Goal: Task Accomplishment & Management: Complete application form

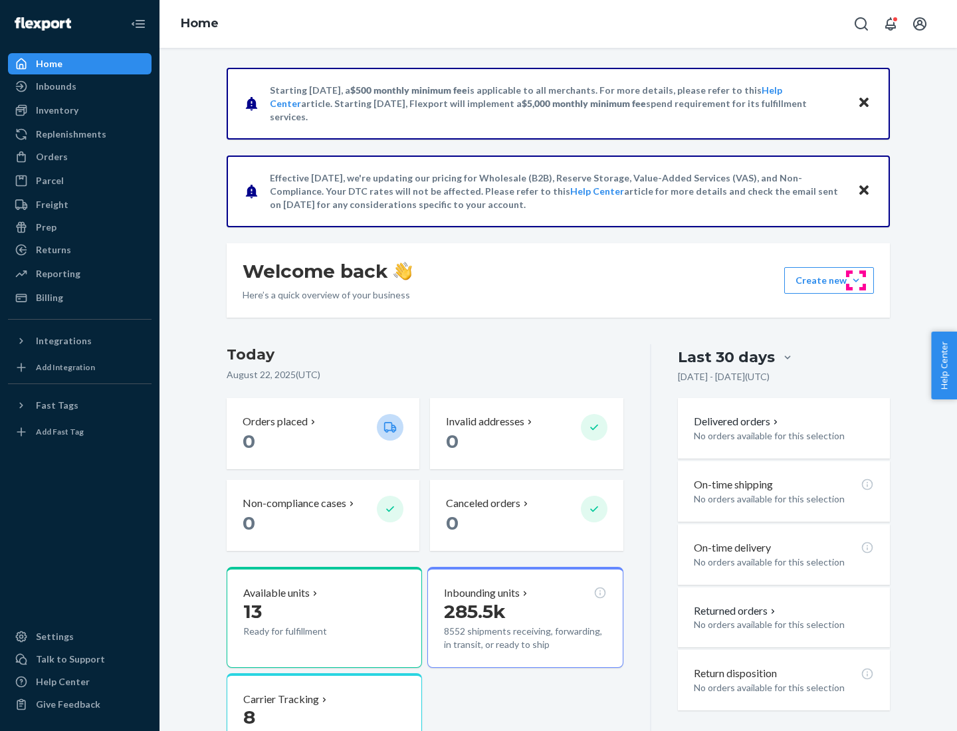
click at [856, 280] on button "Create new Create new inbound Create new order Create new product" at bounding box center [829, 280] width 90 height 27
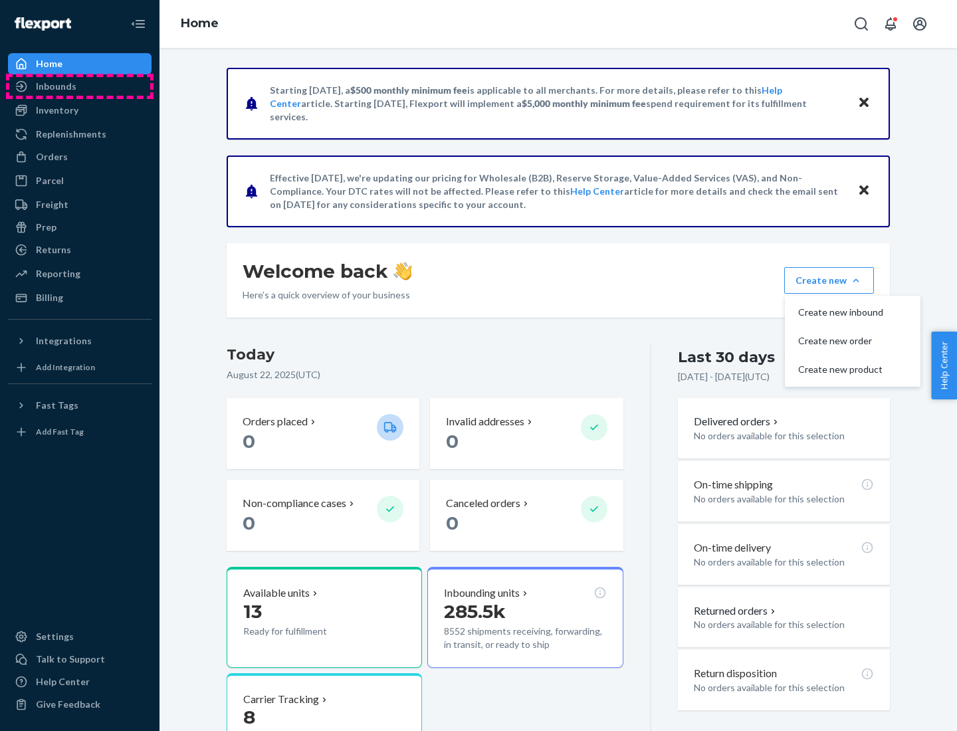
click at [80, 86] on div "Inbounds" at bounding box center [79, 86] width 141 height 19
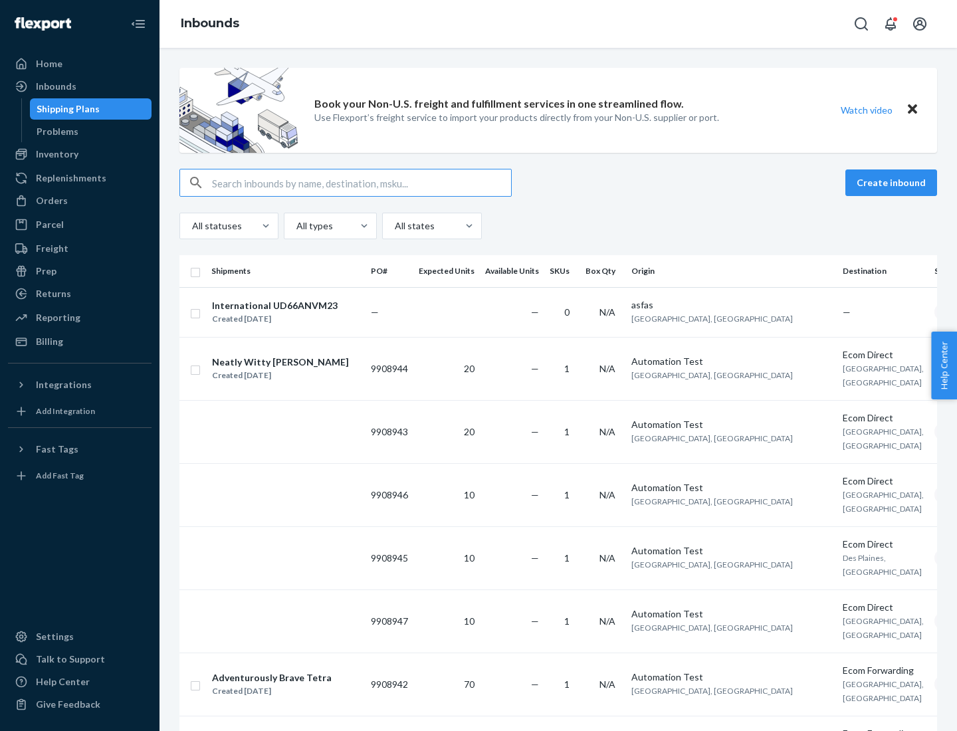
click at [893, 183] on button "Create inbound" at bounding box center [891, 182] width 92 height 27
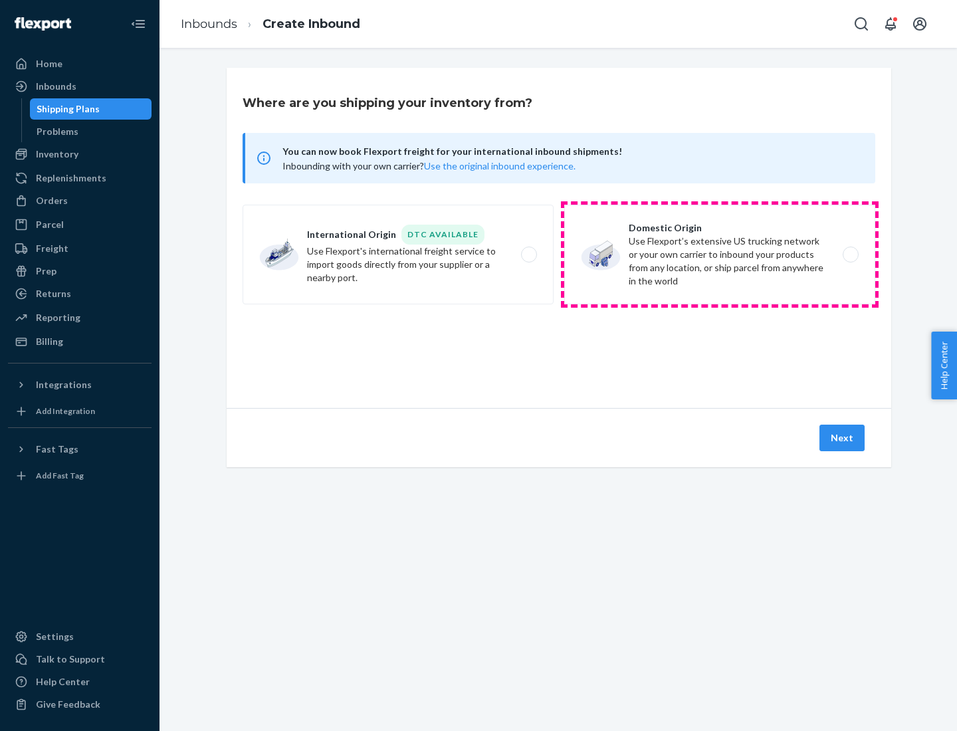
click at [719, 254] on label "Domestic Origin Use Flexport’s extensive US trucking network or your own carrie…" at bounding box center [719, 255] width 311 height 100
click at [850, 254] on input "Domestic Origin Use Flexport’s extensive US trucking network or your own carrie…" at bounding box center [854, 254] width 9 height 9
radio input "true"
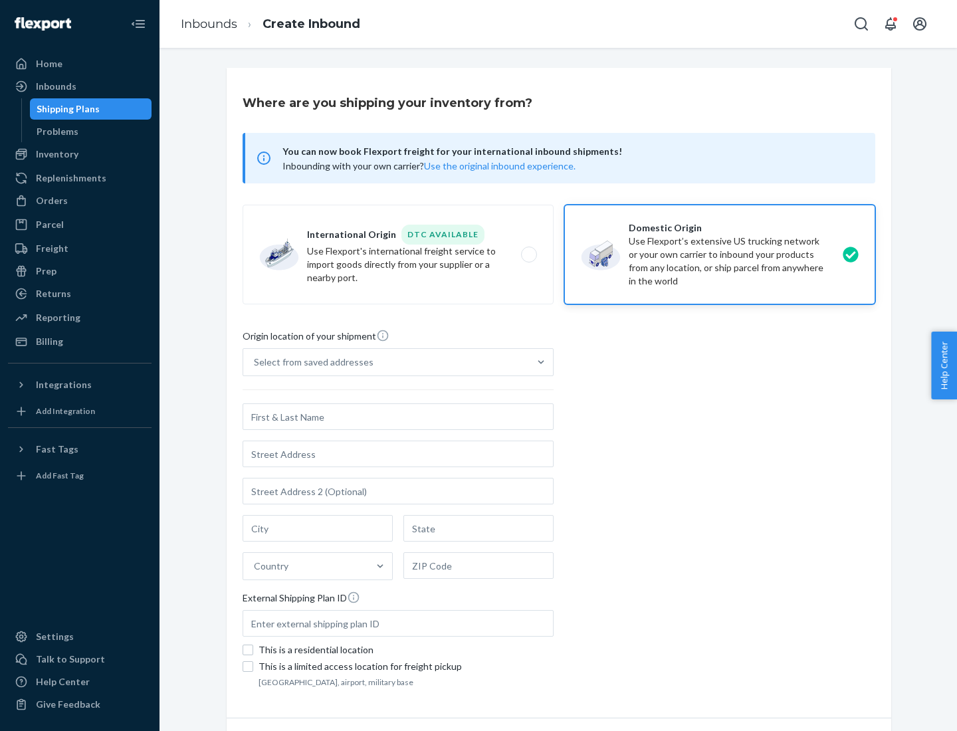
click at [310, 362] on div "Select from saved addresses" at bounding box center [314, 361] width 120 height 13
click at [255, 362] on input "Select from saved addresses" at bounding box center [254, 361] width 1 height 13
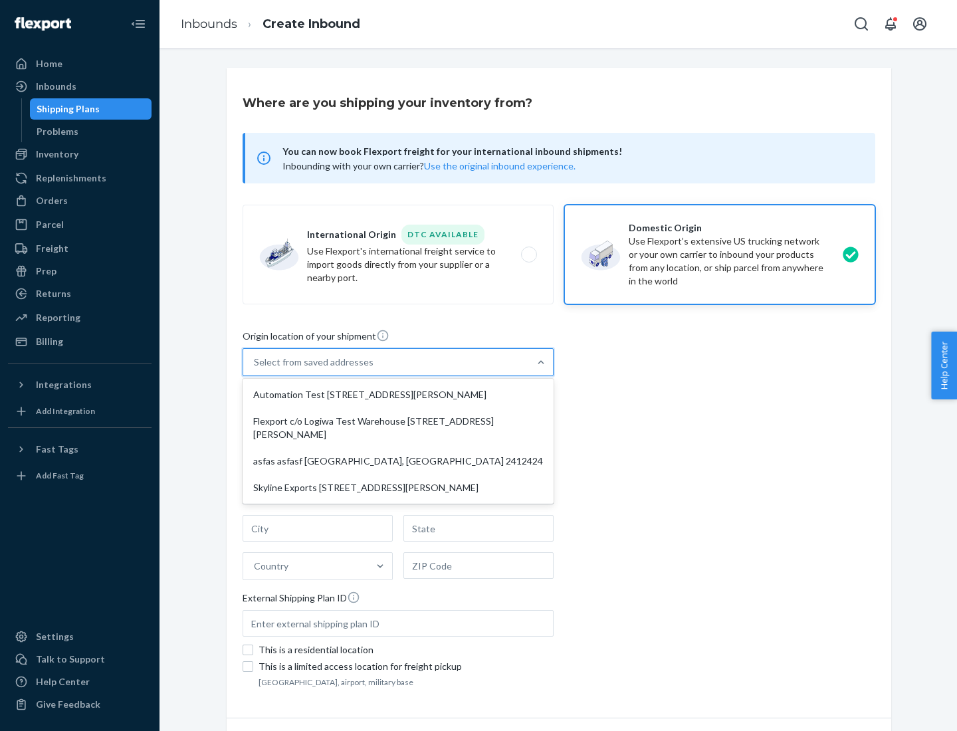
scroll to position [5, 0]
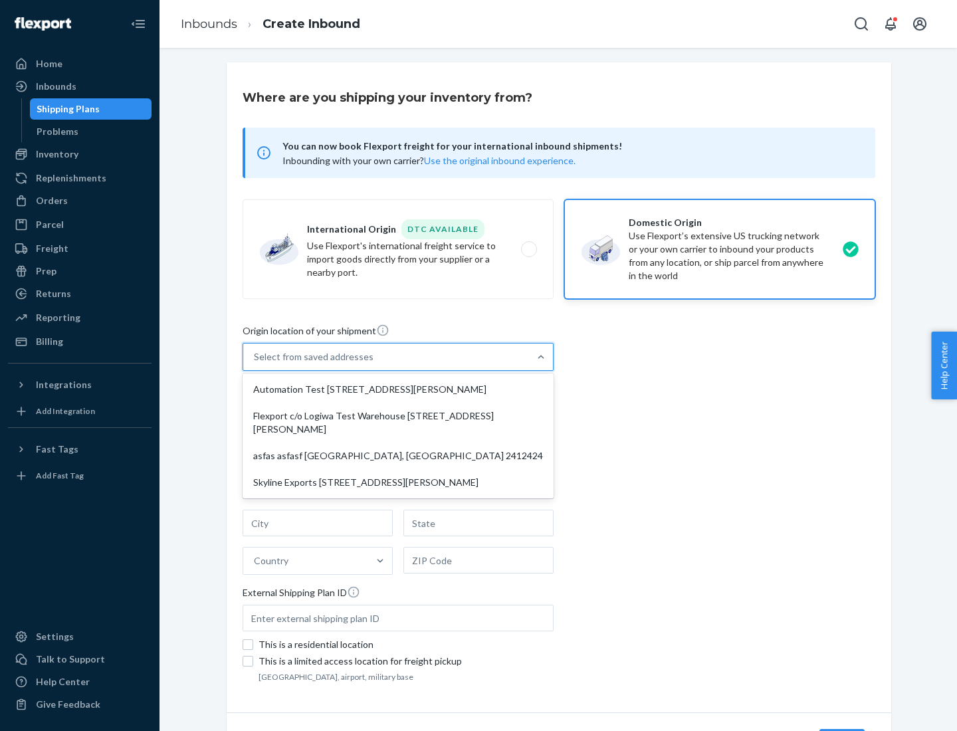
click at [398, 389] on div "Automation Test [STREET_ADDRESS][PERSON_NAME]" at bounding box center [398, 389] width 306 height 27
click at [255, 363] on input "option Automation Test [STREET_ADDRESS][PERSON_NAME] focused, 1 of 4. 4 results…" at bounding box center [254, 356] width 1 height 13
type input "Automation Test"
type input "9th Floor"
type input "[GEOGRAPHIC_DATA]"
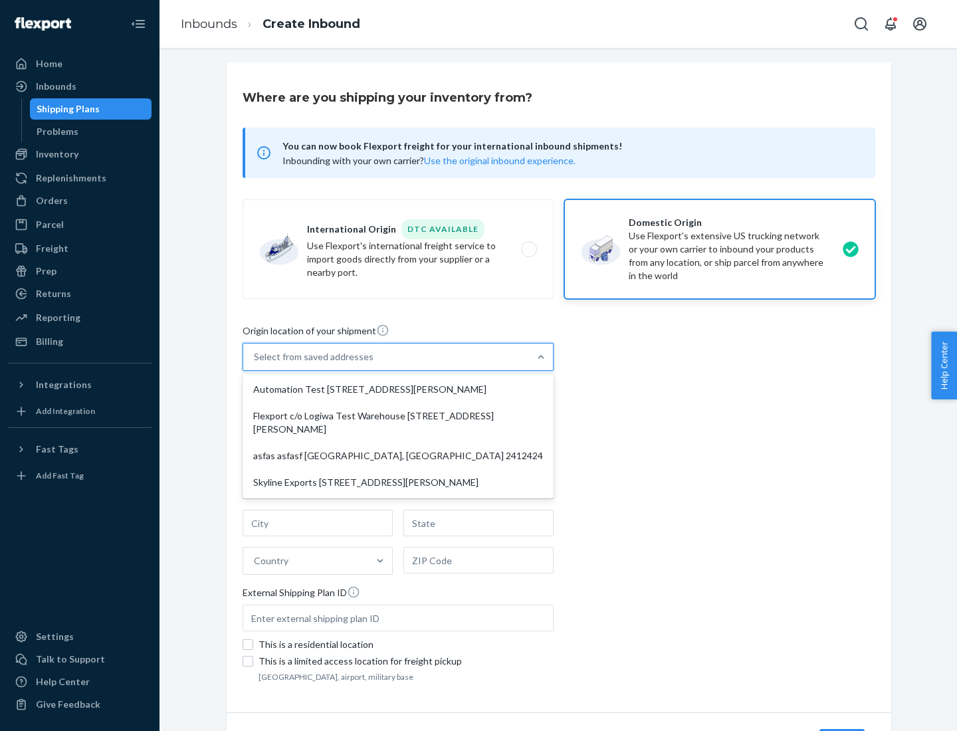
type input "CA"
type input "94104"
type input "[STREET_ADDRESS][PERSON_NAME]"
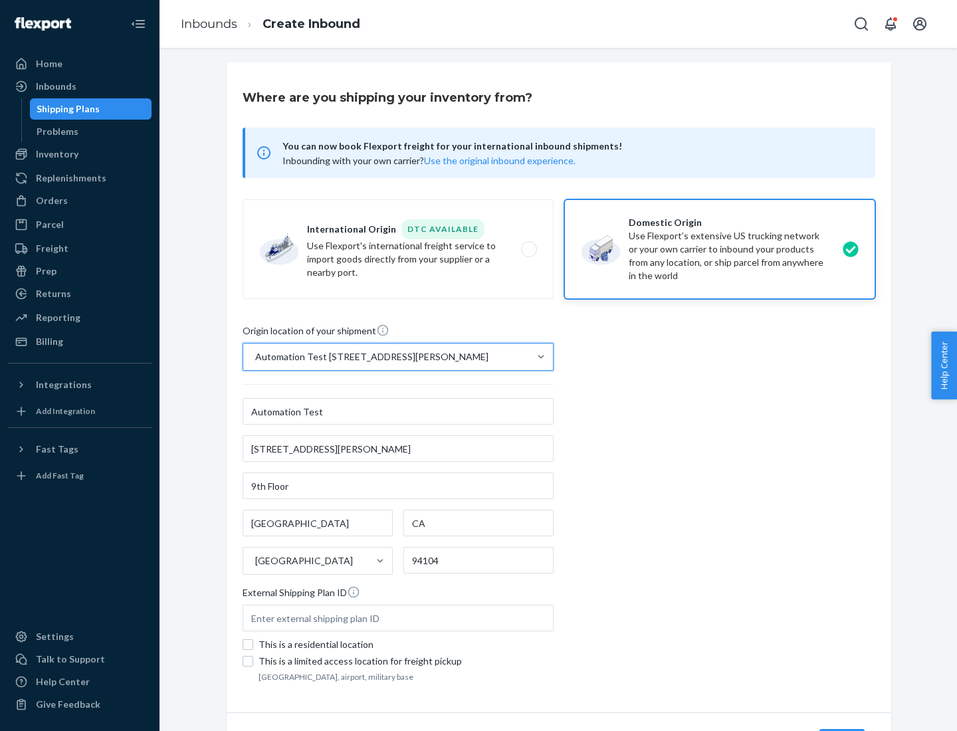
scroll to position [78, 0]
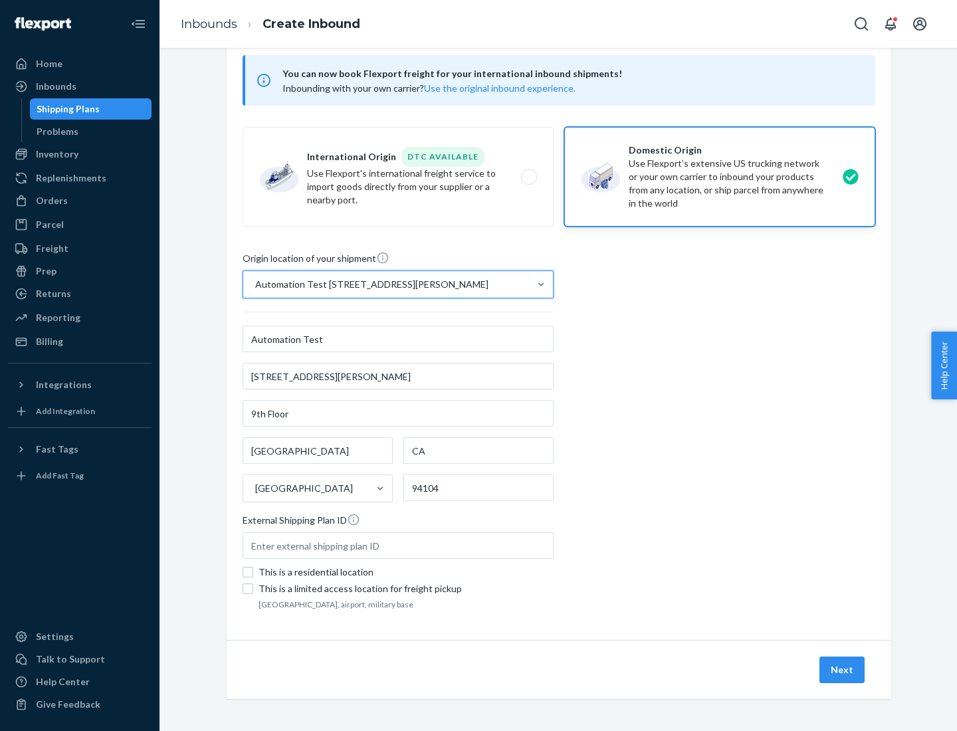
click at [842, 670] on button "Next" at bounding box center [841, 669] width 45 height 27
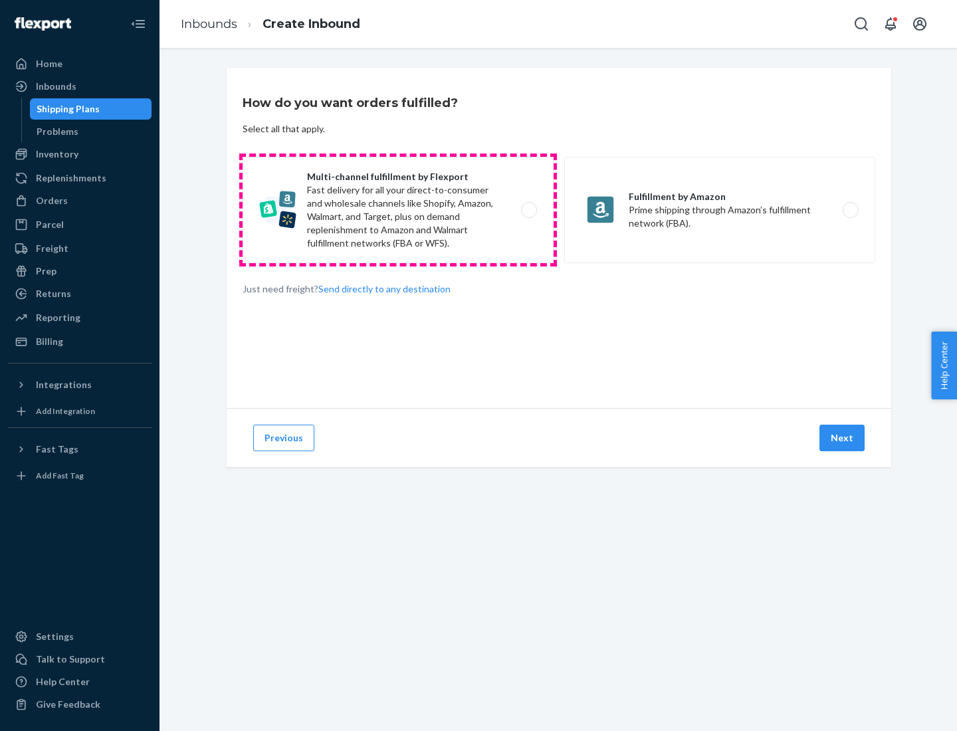
click at [398, 210] on label "Multi-channel fulfillment by Flexport Fast delivery for all your direct-to-cons…" at bounding box center [397, 210] width 311 height 106
click at [528, 210] on input "Multi-channel fulfillment by Flexport Fast delivery for all your direct-to-cons…" at bounding box center [532, 210] width 9 height 9
radio input "true"
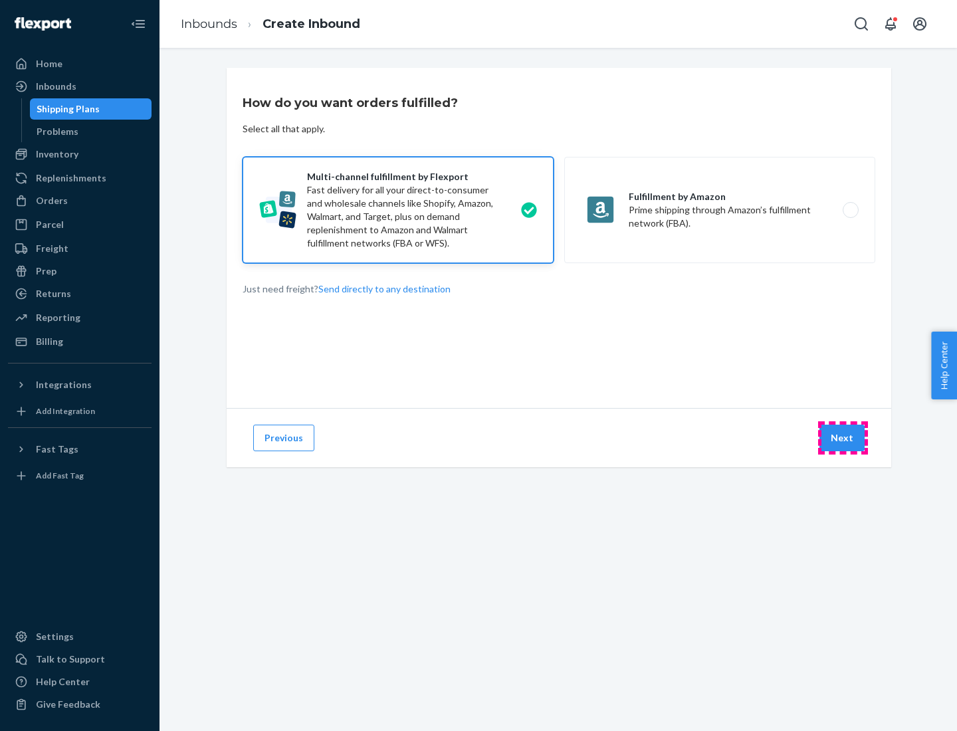
click at [842, 438] on button "Next" at bounding box center [841, 437] width 45 height 27
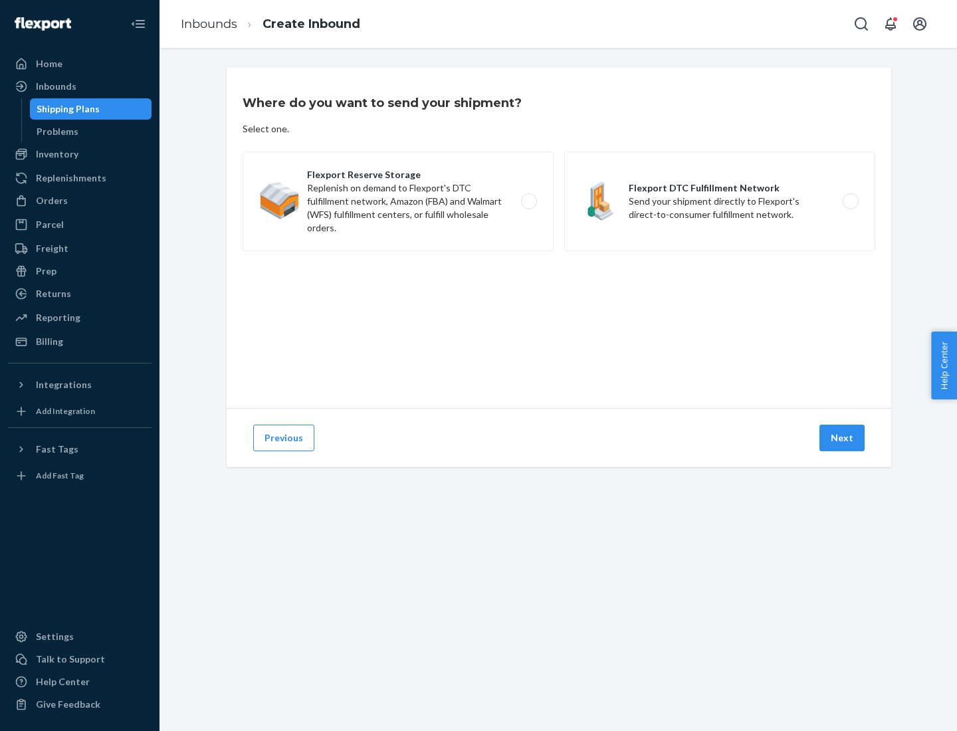
click at [719, 201] on label "Flexport DTC Fulfillment Network Send your shipment directly to Flexport's dire…" at bounding box center [719, 201] width 311 height 100
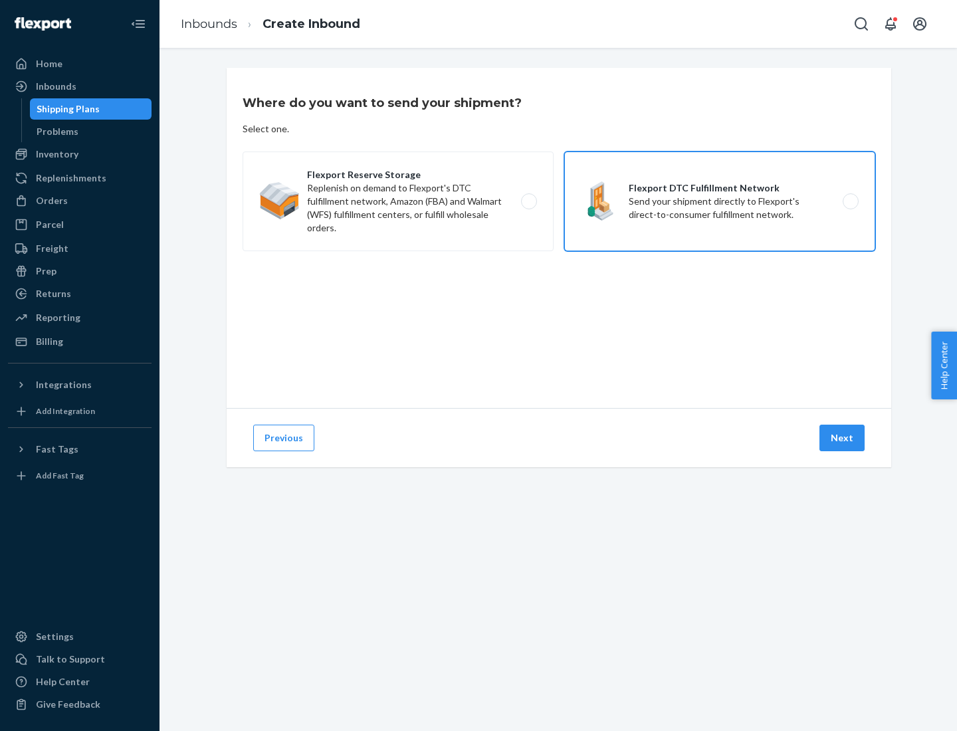
click at [850, 201] on input "Flexport DTC Fulfillment Network Send your shipment directly to Flexport's dire…" at bounding box center [854, 201] width 9 height 9
radio input "true"
click at [842, 438] on button "Next" at bounding box center [841, 437] width 45 height 27
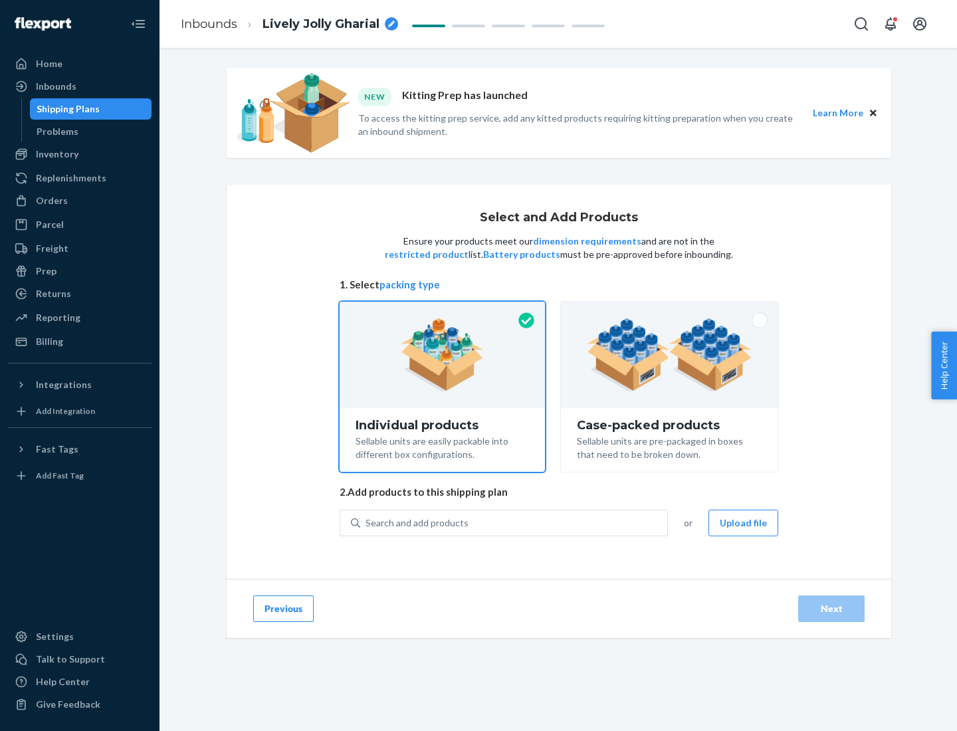
click at [670, 355] on img at bounding box center [669, 354] width 165 height 73
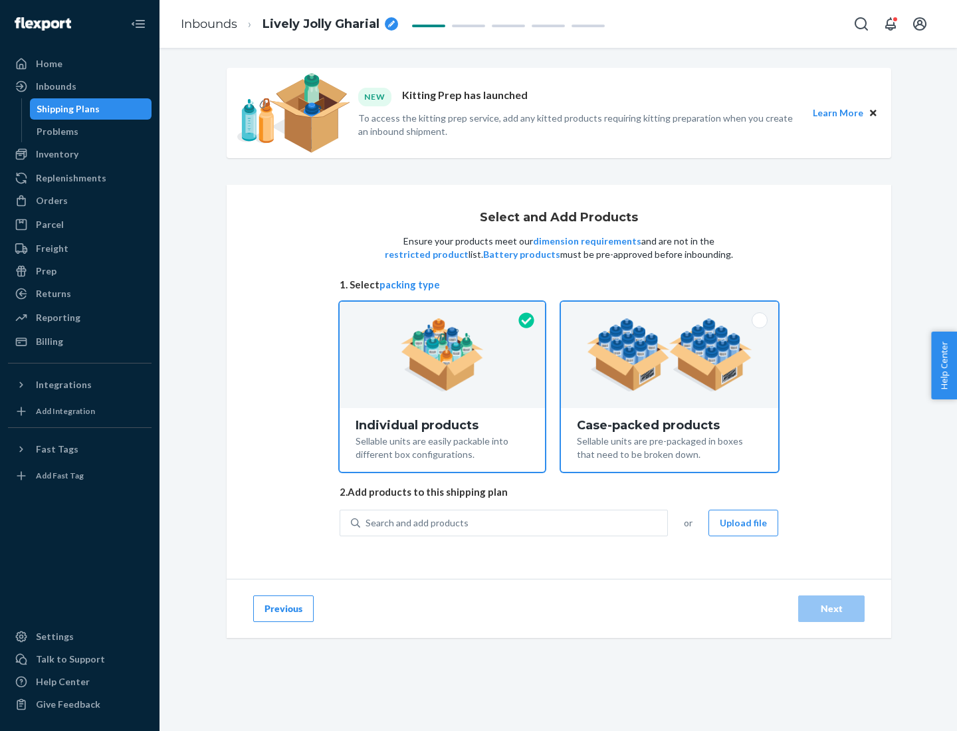
click at [670, 310] on input "Case-packed products Sellable units are pre-packaged in boxes that need to be b…" at bounding box center [669, 306] width 9 height 9
radio input "true"
radio input "false"
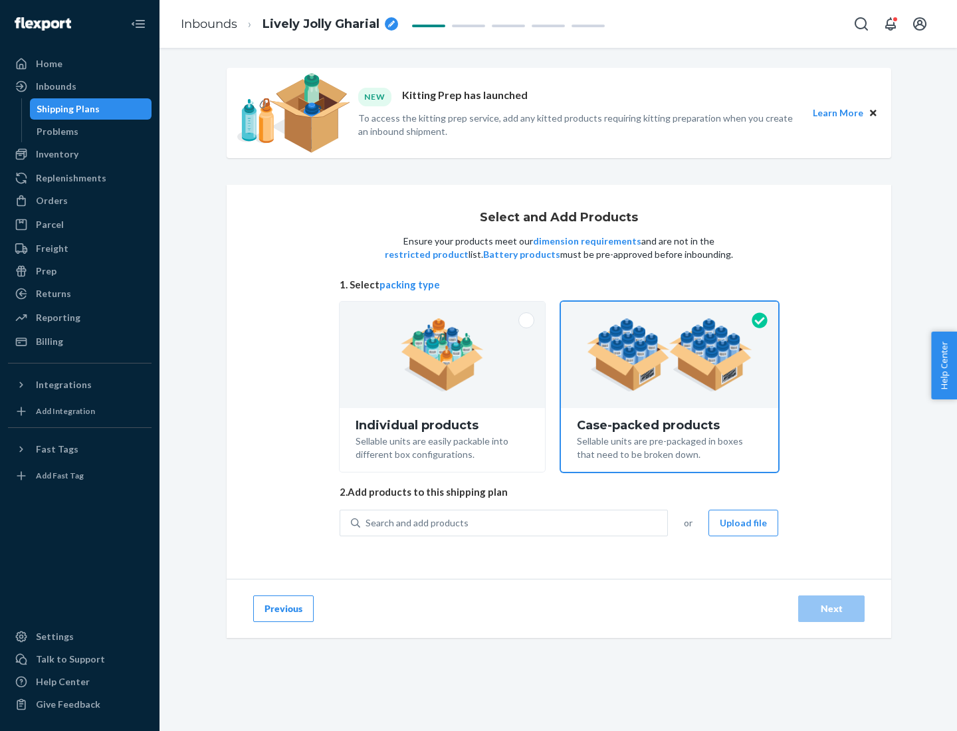
click at [514, 522] on div "Search and add products" at bounding box center [513, 523] width 307 height 24
click at [367, 522] on input "Search and add products" at bounding box center [365, 522] width 1 height 13
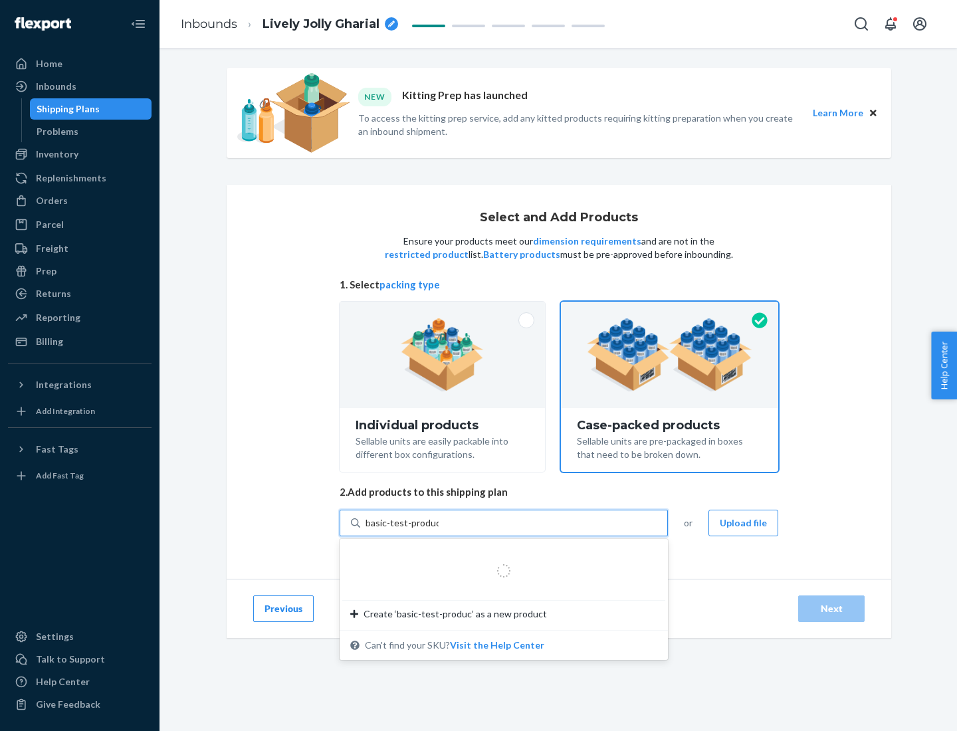
type input "basic-test-product-1"
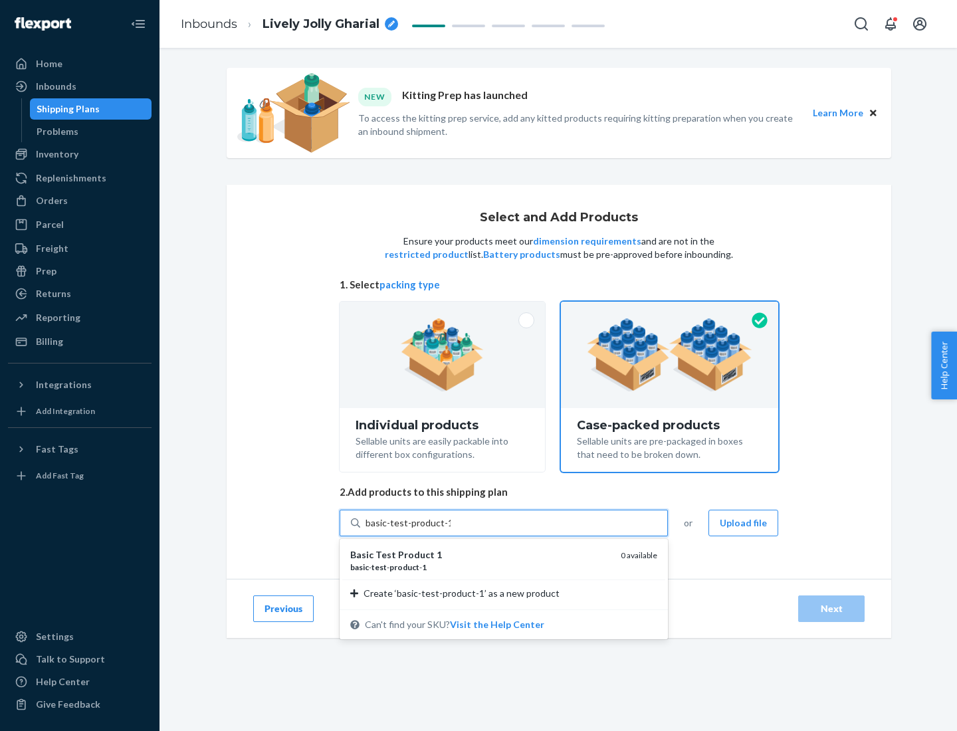
click at [480, 567] on div "basic - test - product - 1" at bounding box center [480, 566] width 260 height 11
click at [450, 529] on input "basic-test-product-1" at bounding box center [407, 522] width 85 height 13
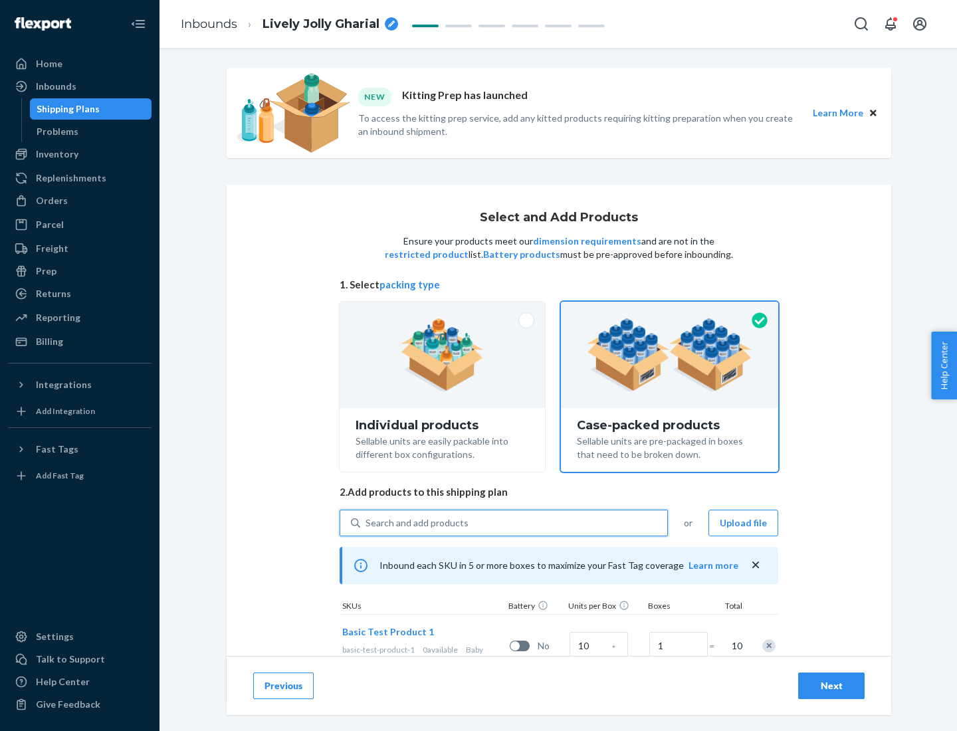
scroll to position [48, 0]
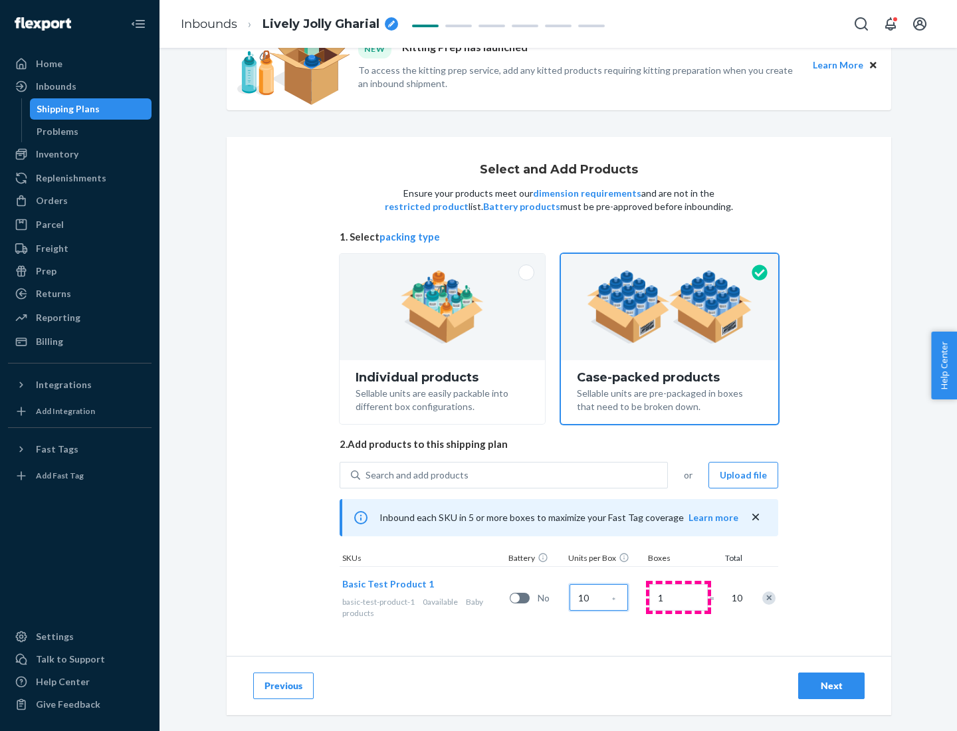
type input "10"
type input "7"
click at [831, 686] on div "Next" at bounding box center [831, 685] width 44 height 13
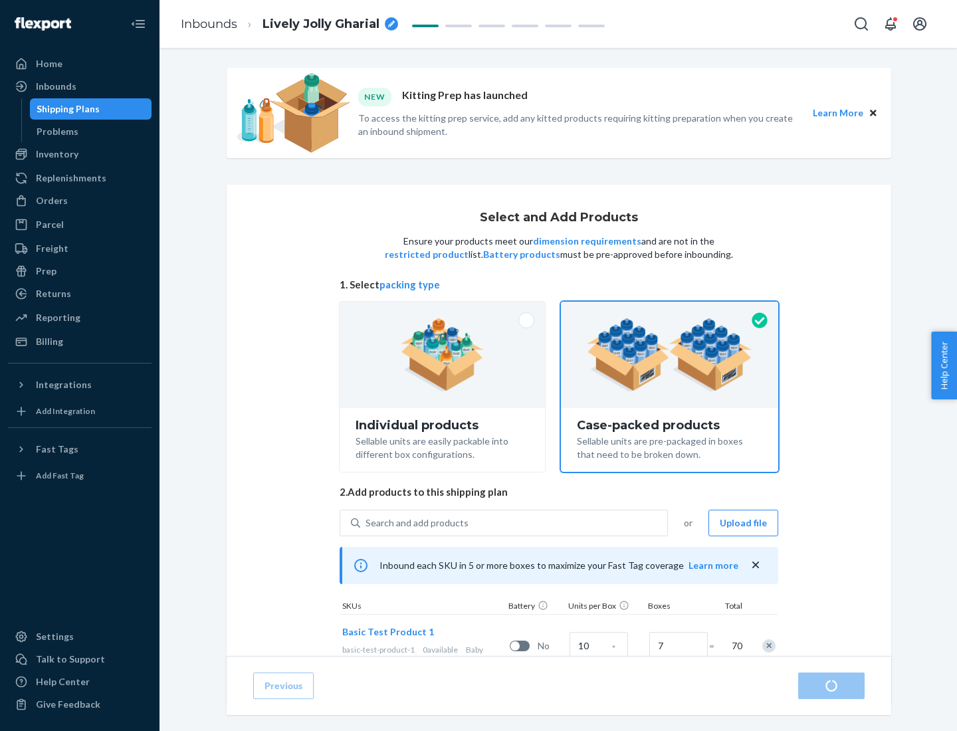
radio input "true"
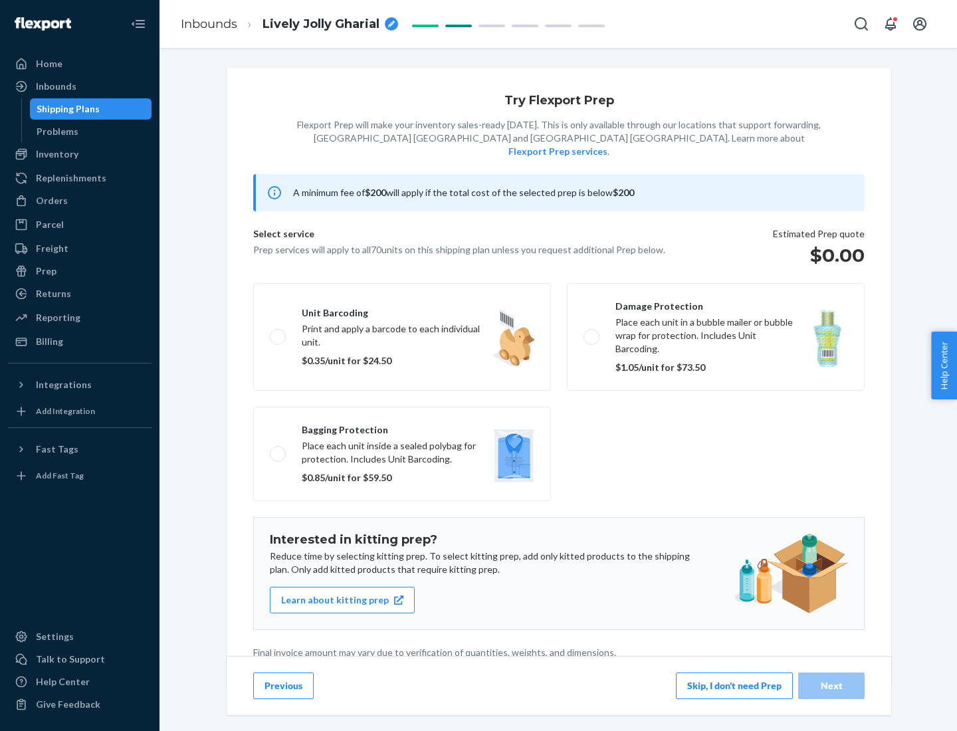
scroll to position [3, 0]
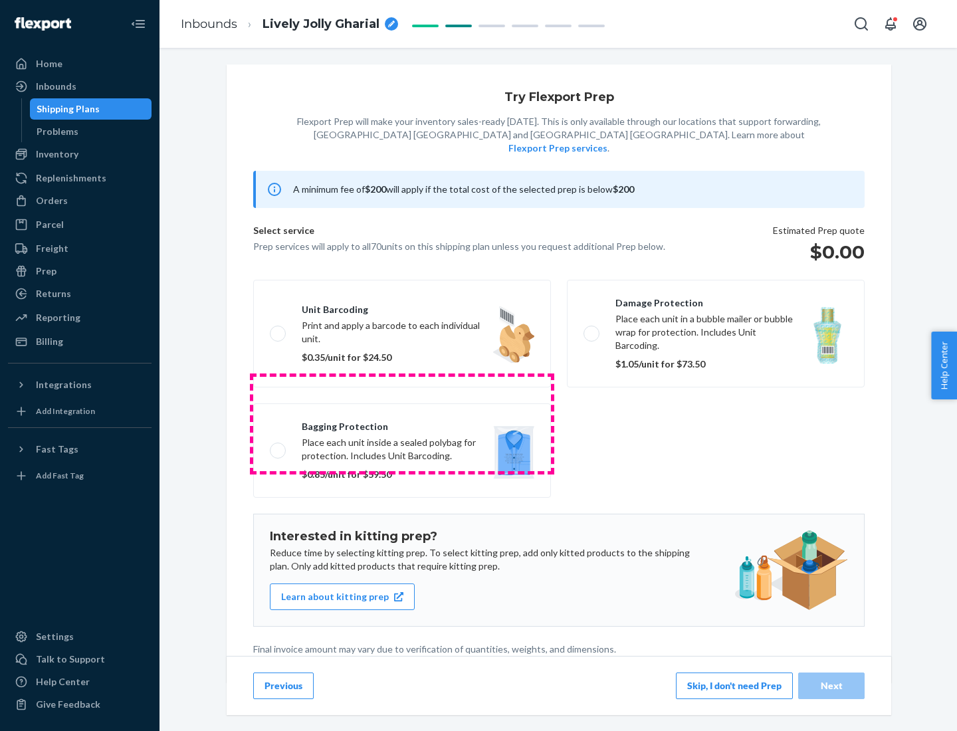
click at [402, 423] on label "Bagging protection Place each unit inside a sealed polybag for protection. Incl…" at bounding box center [402, 450] width 298 height 94
click at [278, 446] on input "Bagging protection Place each unit inside a sealed polybag for protection. Incl…" at bounding box center [274, 450] width 9 height 9
checkbox input "true"
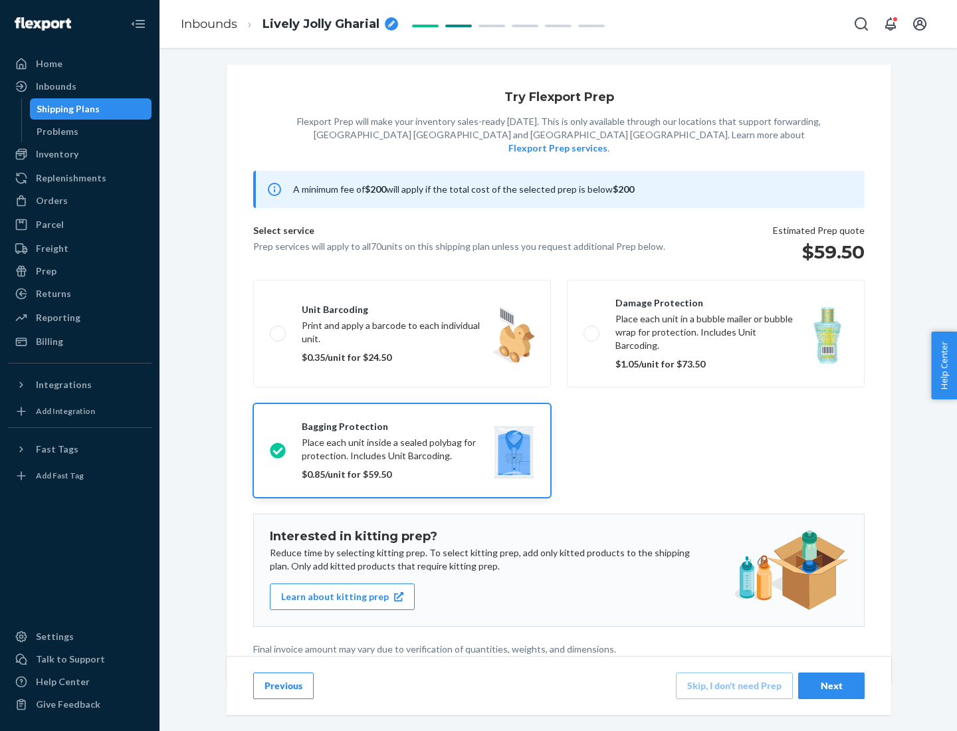
click at [831, 685] on div "Next" at bounding box center [831, 685] width 44 height 13
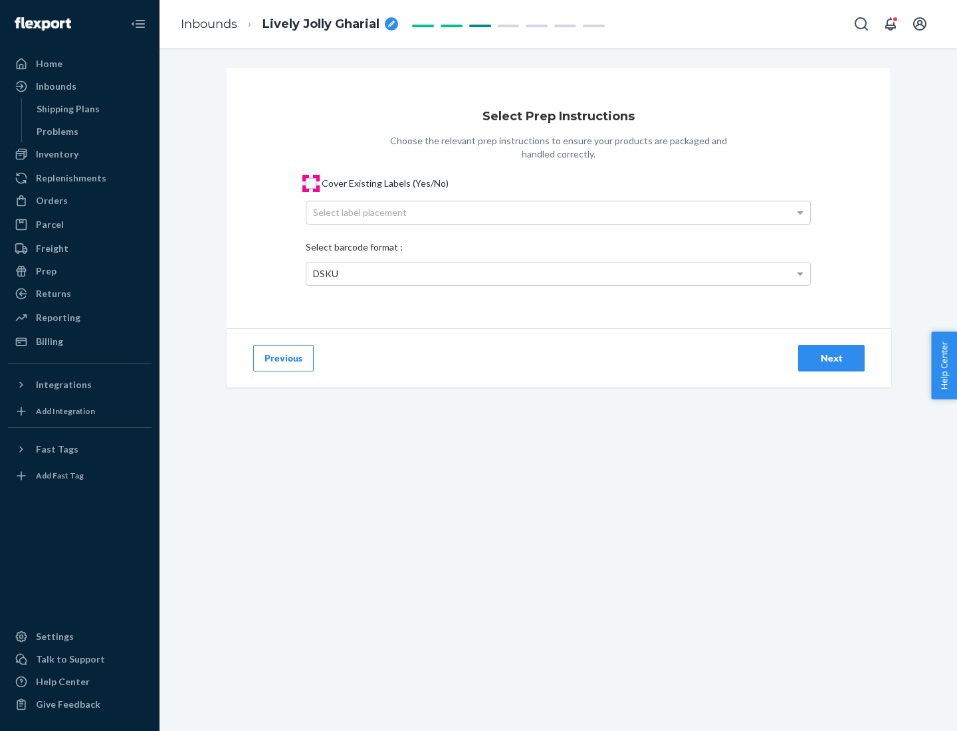
click at [311, 183] on input "Cover Existing Labels (Yes/No)" at bounding box center [311, 183] width 11 height 11
checkbox input "true"
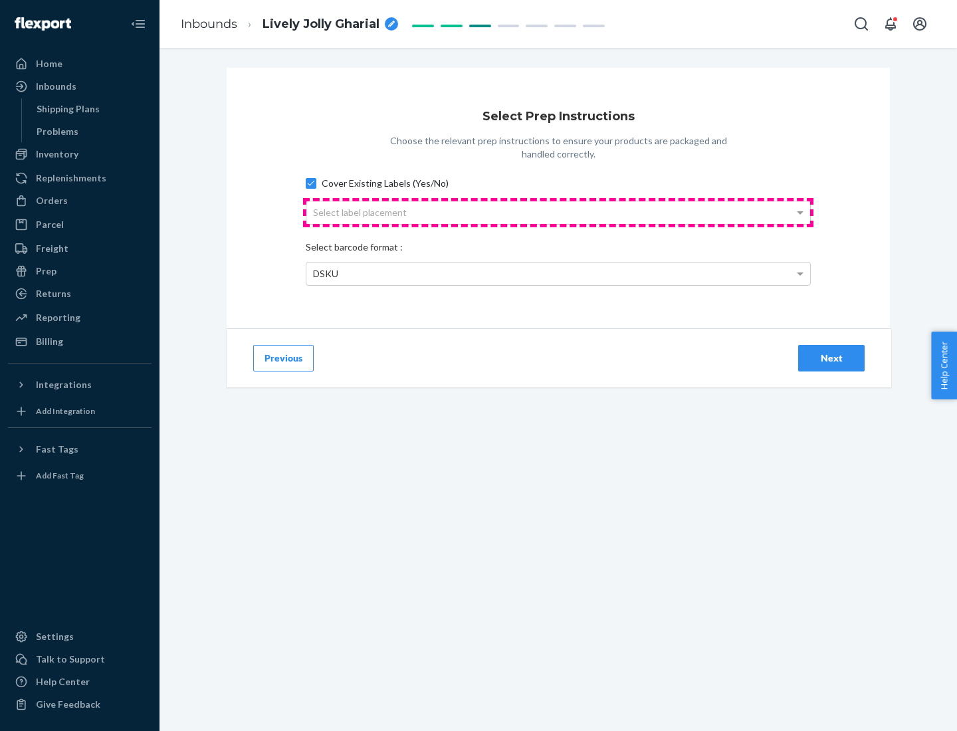
click at [558, 212] on div "Select label placement" at bounding box center [558, 212] width 504 height 23
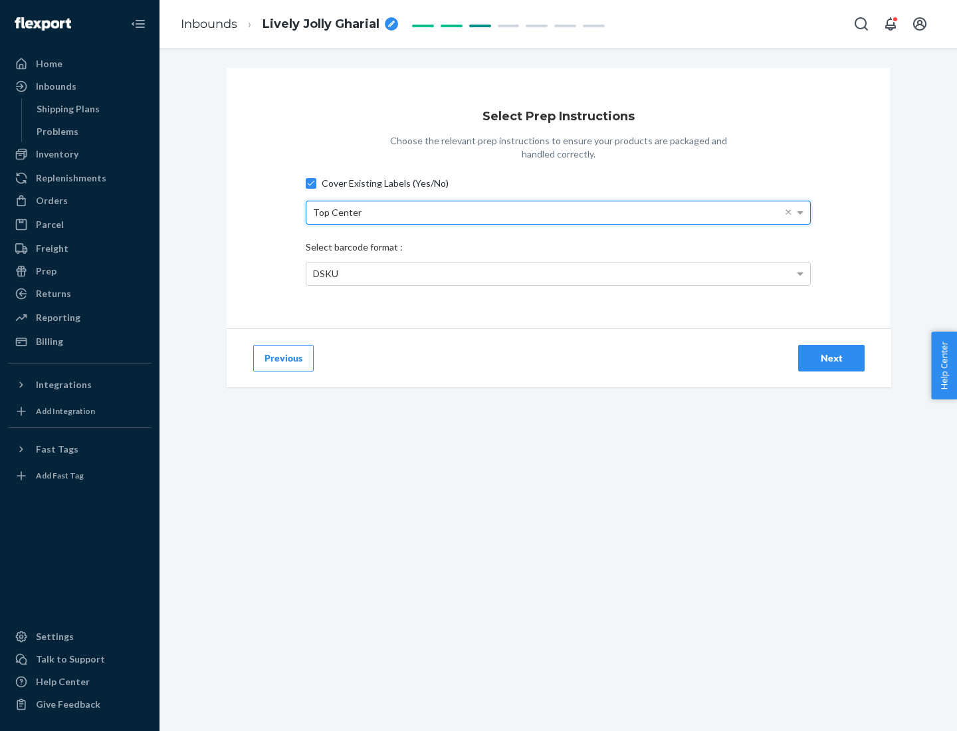
click at [558, 273] on div "DSKU" at bounding box center [558, 273] width 504 height 23
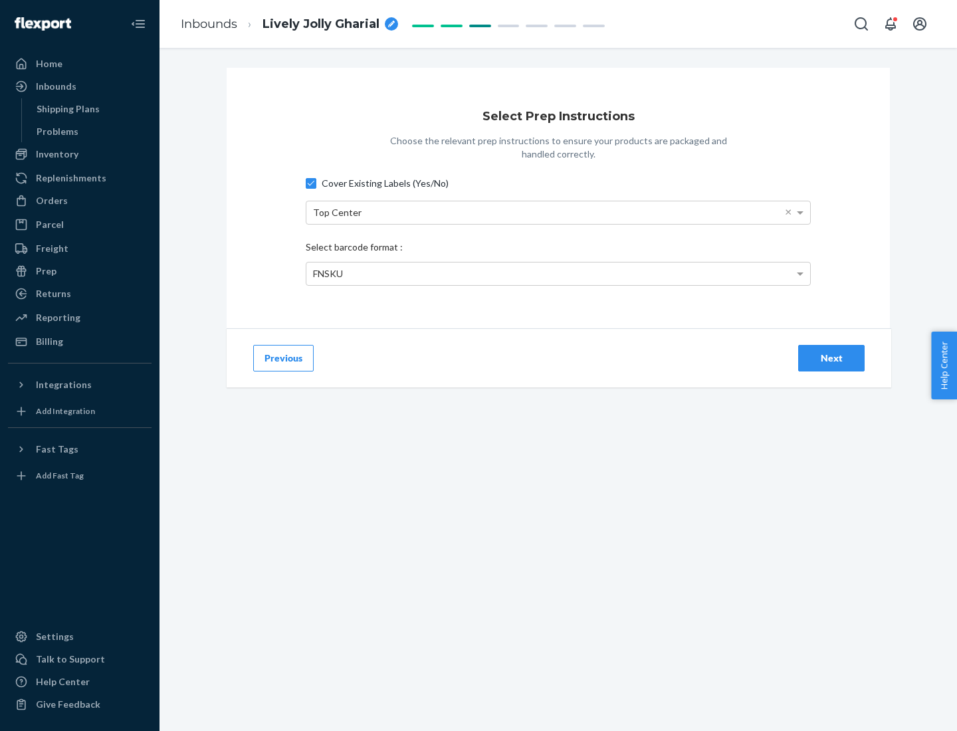
click at [831, 357] on div "Next" at bounding box center [831, 357] width 44 height 13
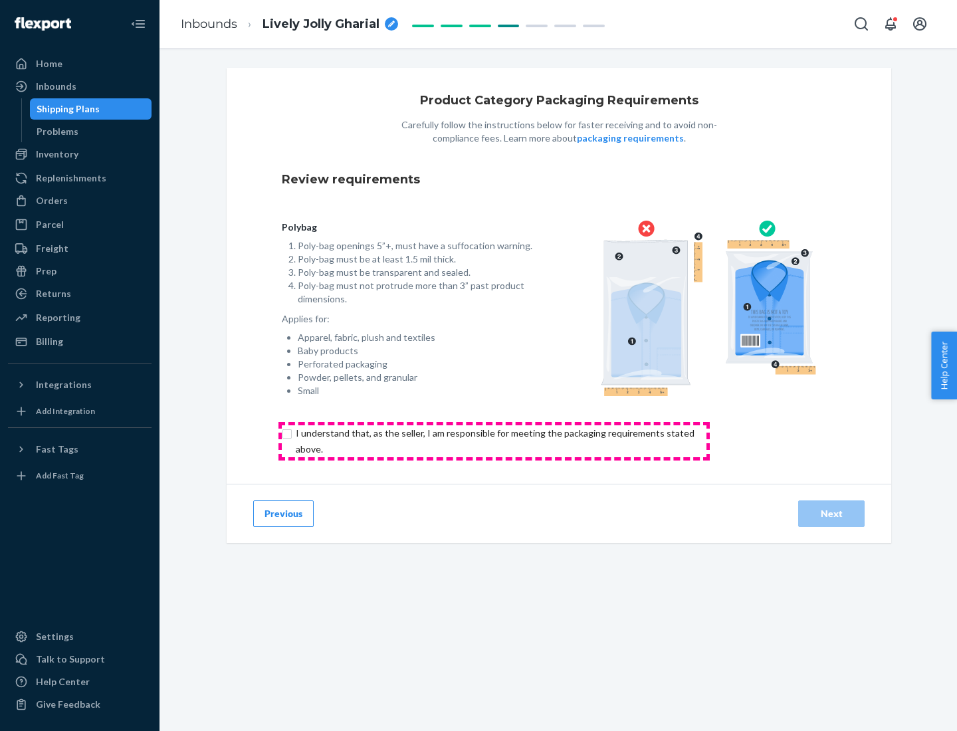
click at [494, 440] on input "checkbox" at bounding box center [503, 441] width 442 height 32
checkbox input "true"
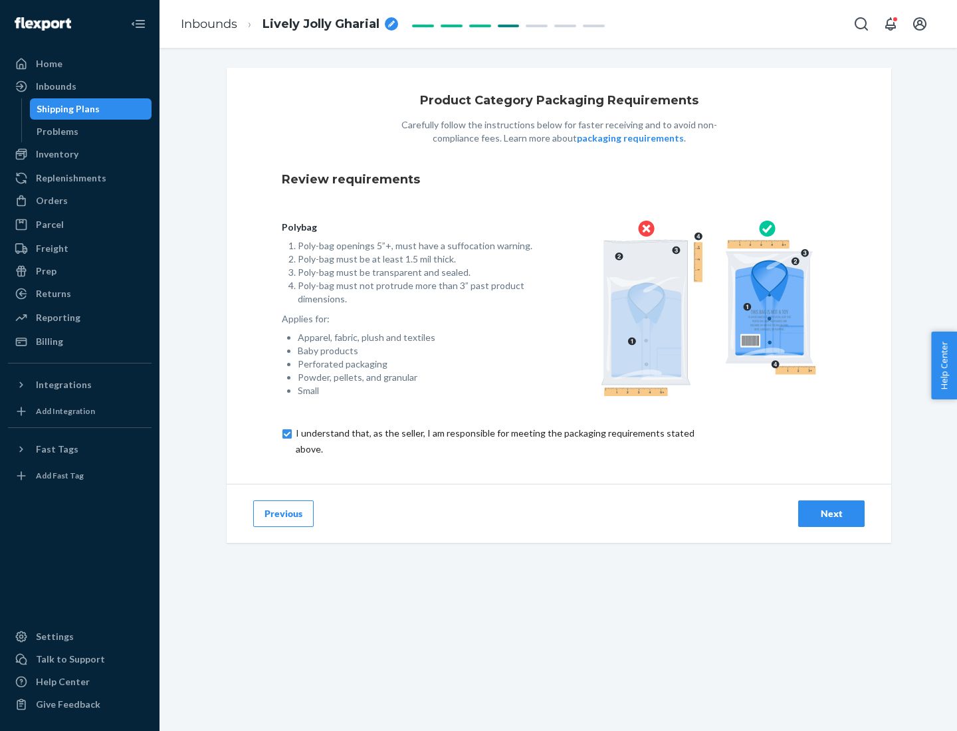
click at [831, 513] on div "Next" at bounding box center [831, 513] width 44 height 13
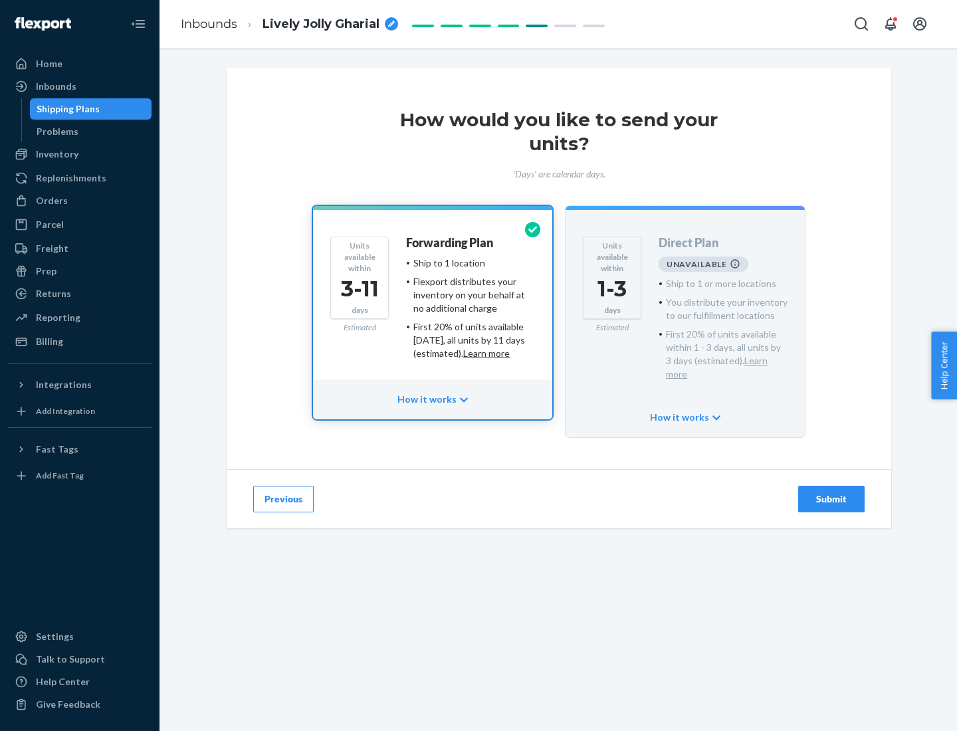
click at [450, 242] on h4 "Forwarding Plan" at bounding box center [449, 242] width 87 height 13
click at [831, 492] on div "Submit" at bounding box center [831, 498] width 44 height 13
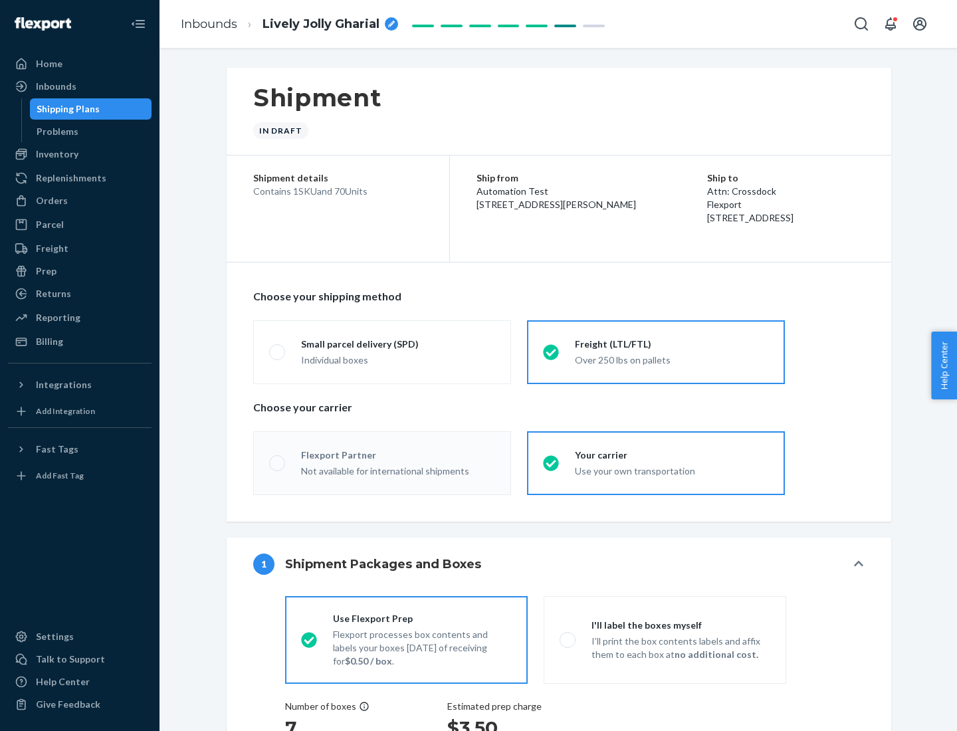
radio input "true"
radio input "false"
radio input "true"
radio input "false"
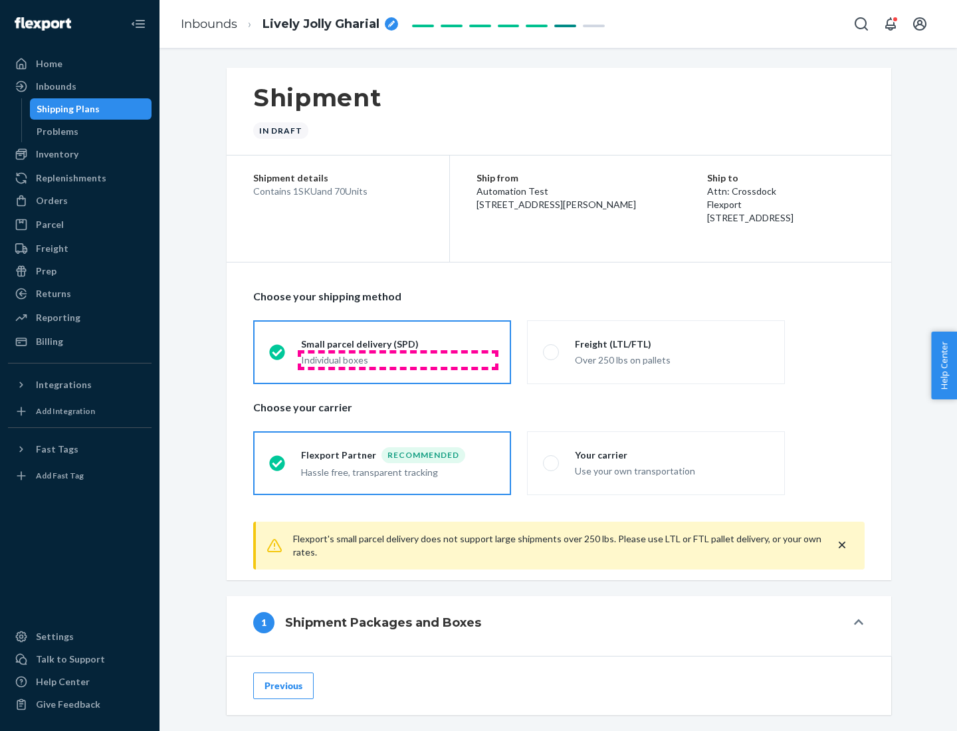
click at [398, 359] on div "Individual boxes" at bounding box center [398, 359] width 194 height 13
click at [278, 356] on input "Small parcel delivery (SPD) Individual boxes" at bounding box center [273, 351] width 9 height 9
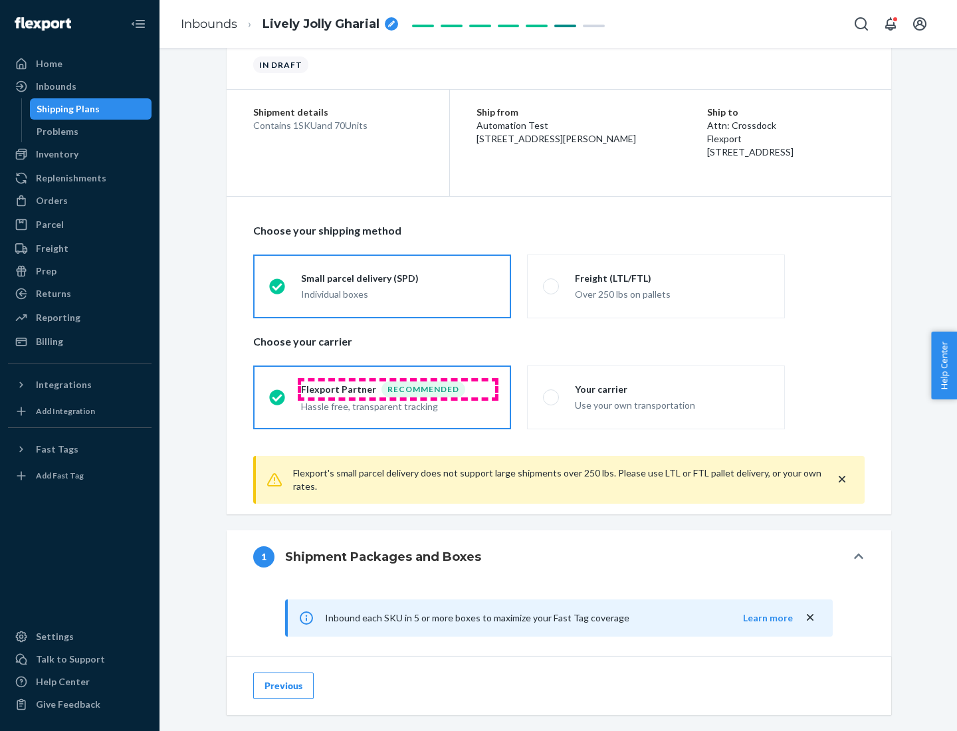
click at [398, 389] on div "Recommended" at bounding box center [423, 389] width 84 height 16
click at [278, 393] on input "Flexport Partner Recommended Hassle free, transparent tracking" at bounding box center [273, 397] width 9 height 9
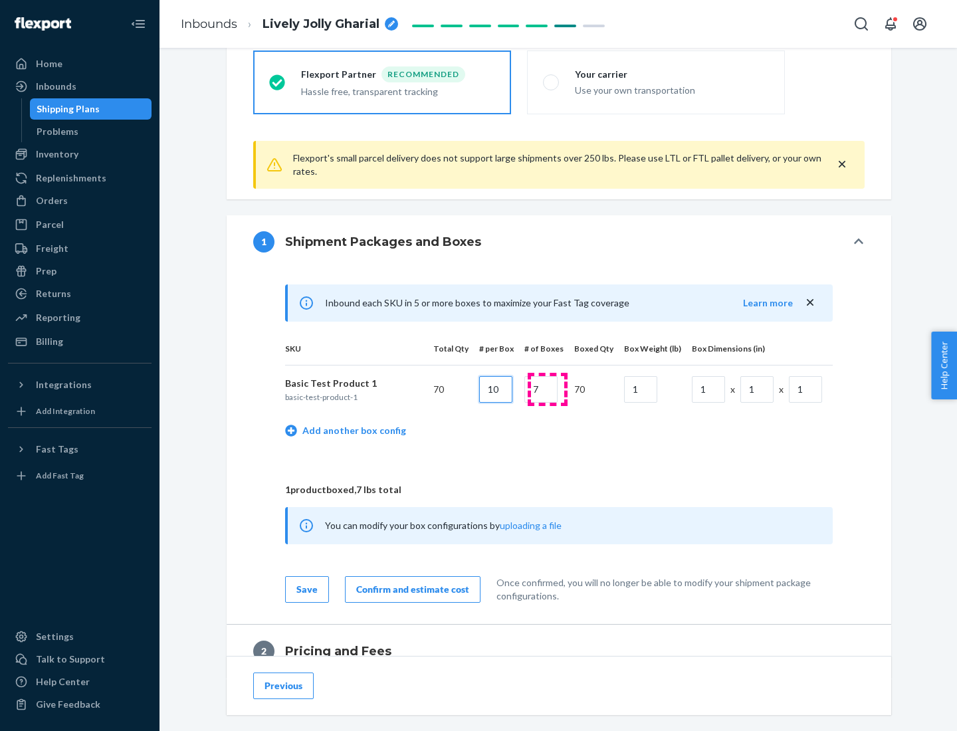
type input "10"
type input "7"
type input "1"
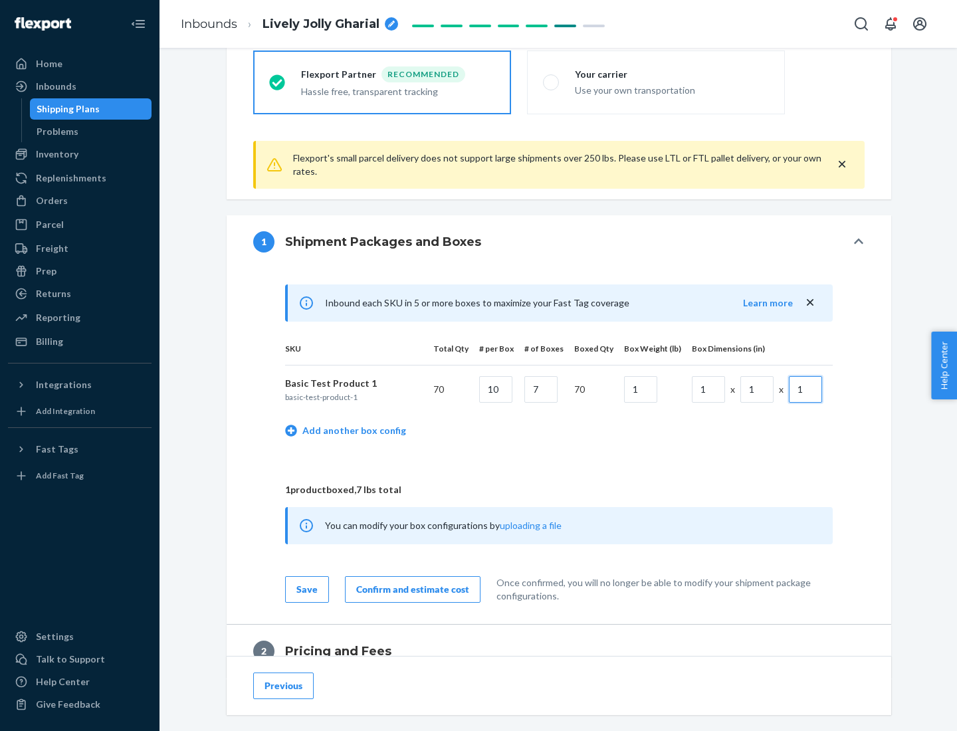
scroll to position [581, 0]
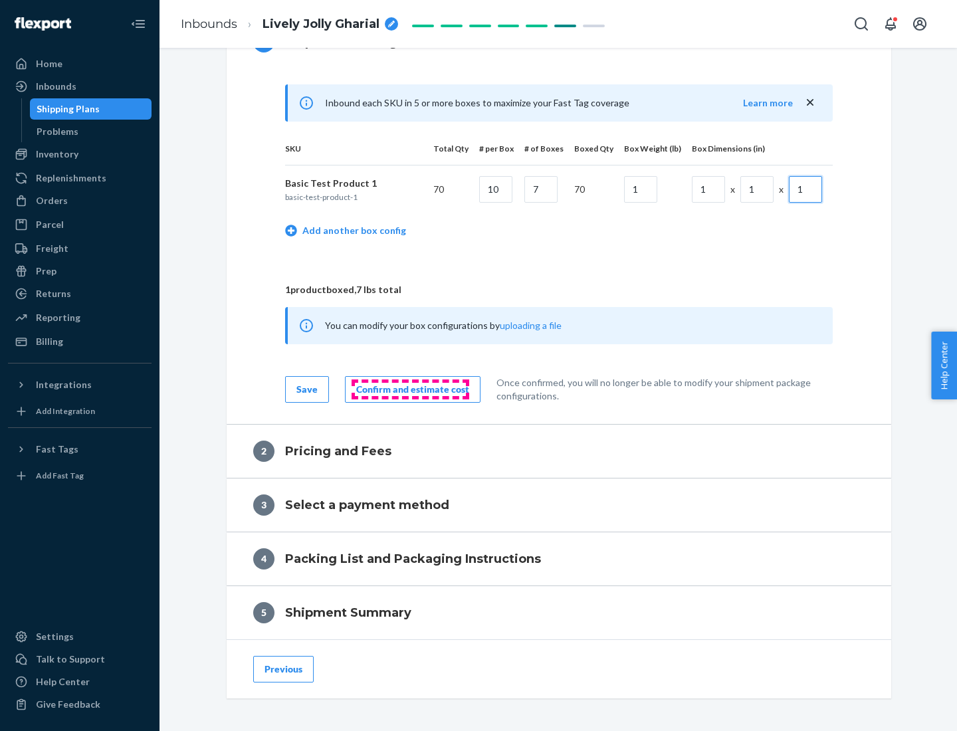
type input "1"
click at [410, 389] on div "Confirm and estimate cost" at bounding box center [412, 389] width 113 height 13
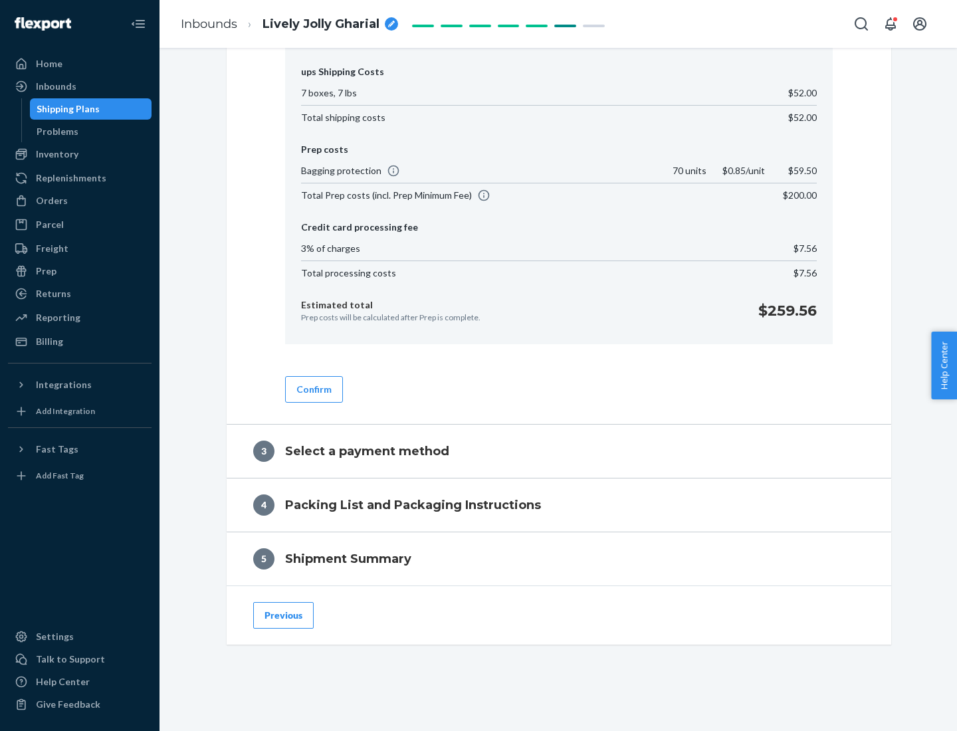
click at [313, 389] on button "Confirm" at bounding box center [314, 389] width 58 height 27
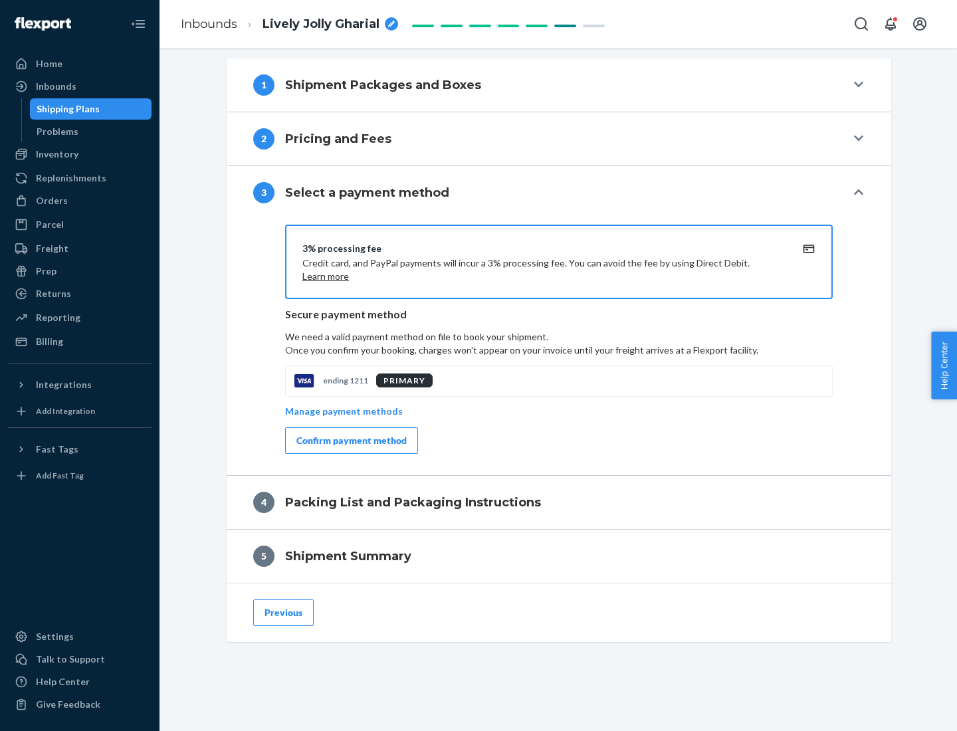
scroll to position [537, 0]
click at [350, 440] on div "Confirm payment method" at bounding box center [351, 440] width 110 height 13
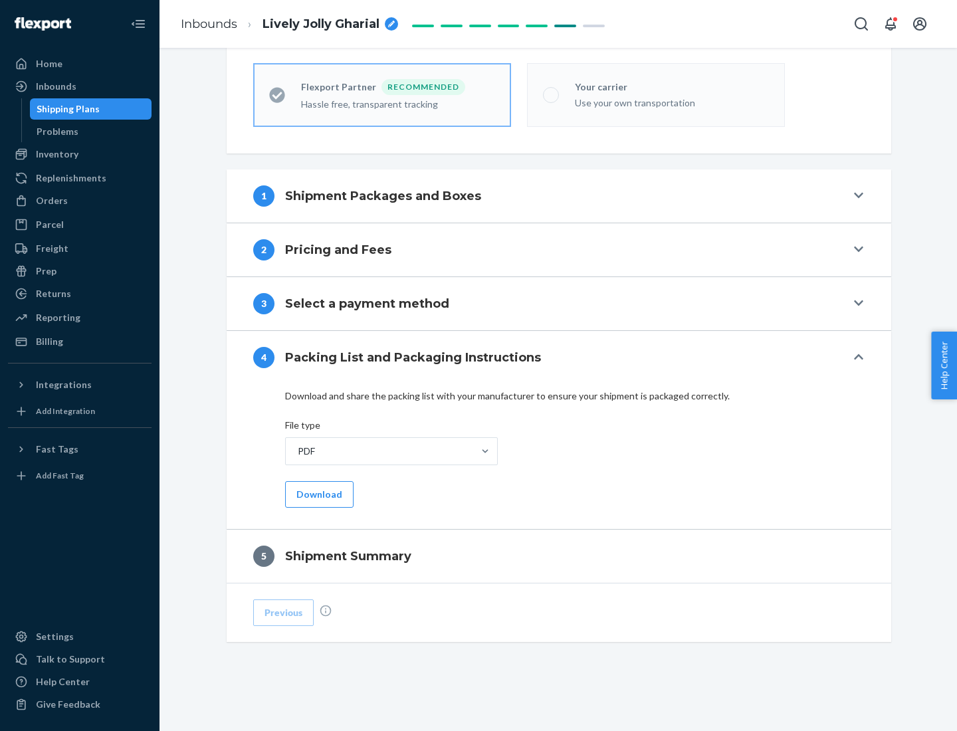
scroll to position [368, 0]
click at [318, 494] on button "Download" at bounding box center [319, 494] width 68 height 27
